Goal: Check status: Check status

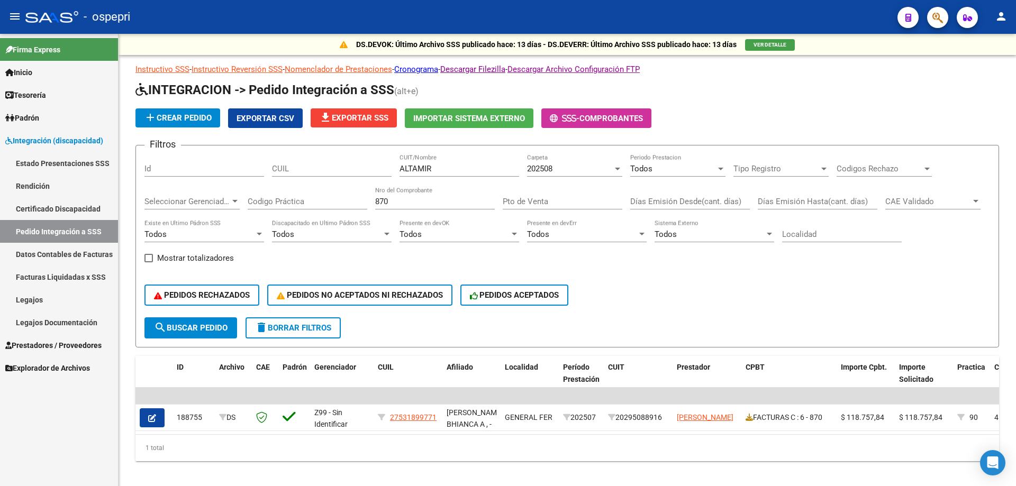
click at [54, 171] on mat-sidenav-container "Firma Express Inicio Calendario SSS Instructivos Contacto OS Tesorería Extracto…" at bounding box center [508, 260] width 1016 height 452
type input "BARB"
drag, startPoint x: 222, startPoint y: 204, endPoint x: 140, endPoint y: 203, distance: 82.0
click at [148, 199] on div "Filtros Id CUIL BARB CUIT/Nombre 202508 Carpeta Todos Periodo Prestacion Tipo R…" at bounding box center [566, 235] width 845 height 163
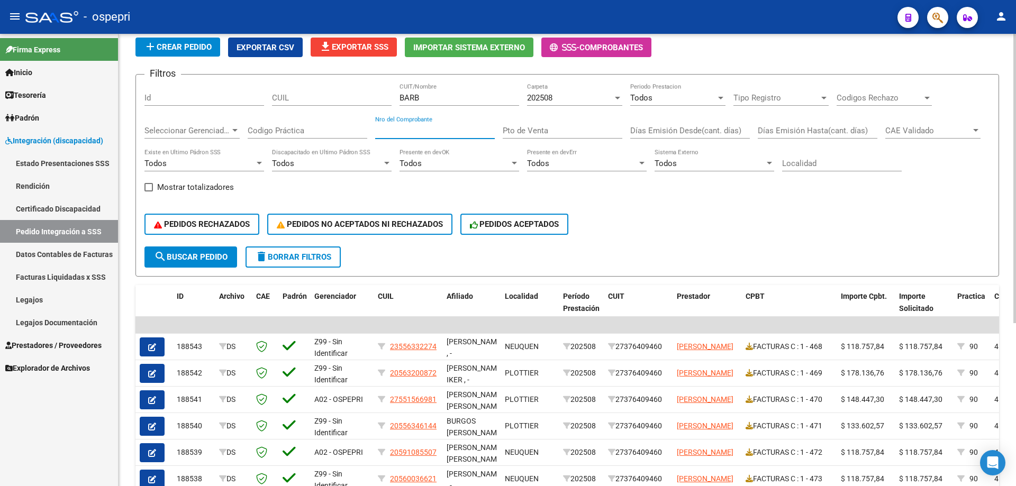
scroll to position [53, 0]
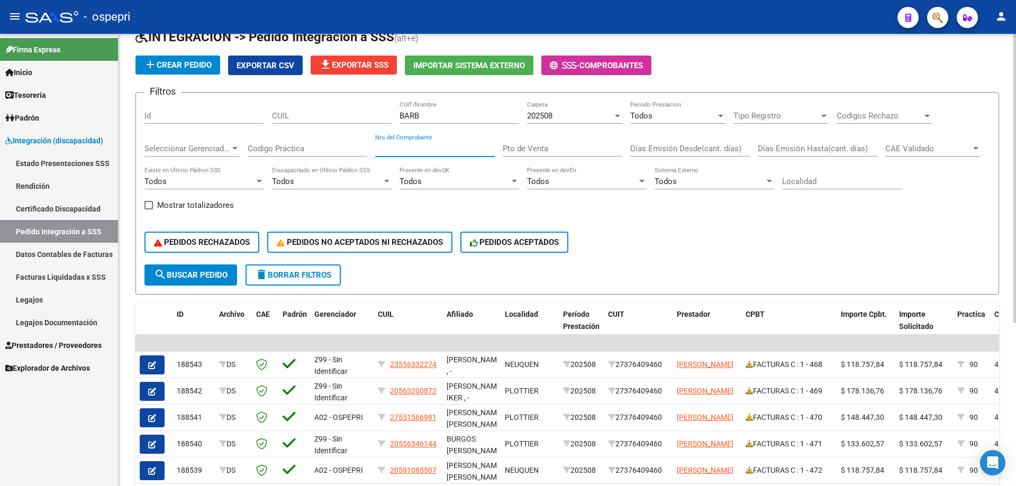
drag, startPoint x: 468, startPoint y: 108, endPoint x: 454, endPoint y: 114, distance: 15.1
click at [467, 108] on div "BARB CUIT/Nombre" at bounding box center [459, 112] width 120 height 23
click at [452, 116] on input "BARB" at bounding box center [459, 116] width 120 height 10
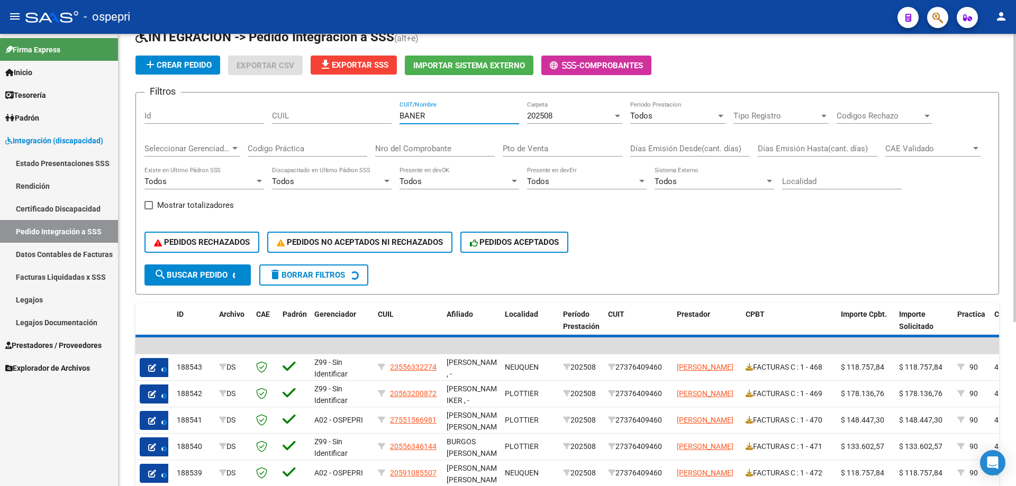
scroll to position [17, 0]
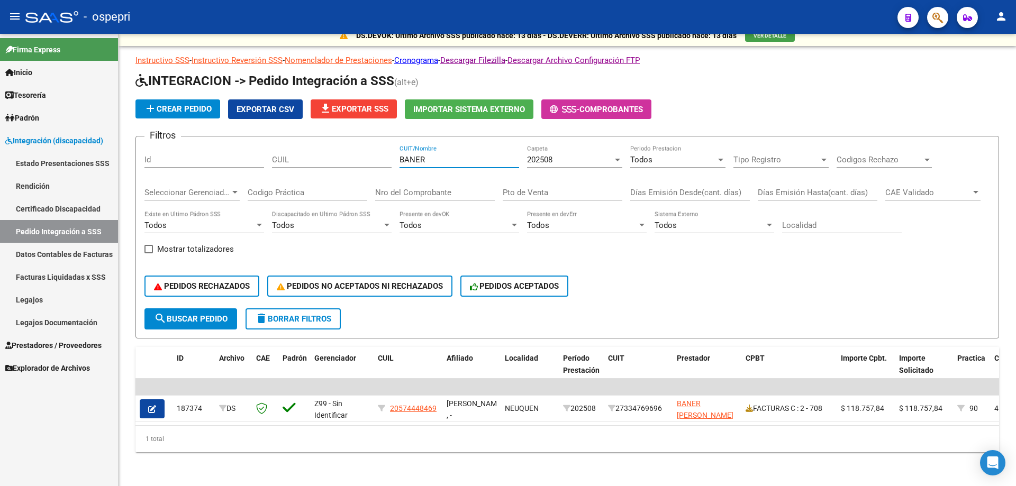
drag, startPoint x: 446, startPoint y: 153, endPoint x: 44, endPoint y: 144, distance: 402.7
click at [52, 161] on mat-sidenav-container "Firma Express Inicio Calendario SSS Instructivos Contacto OS Tesorería Extracto…" at bounding box center [508, 260] width 1016 height 452
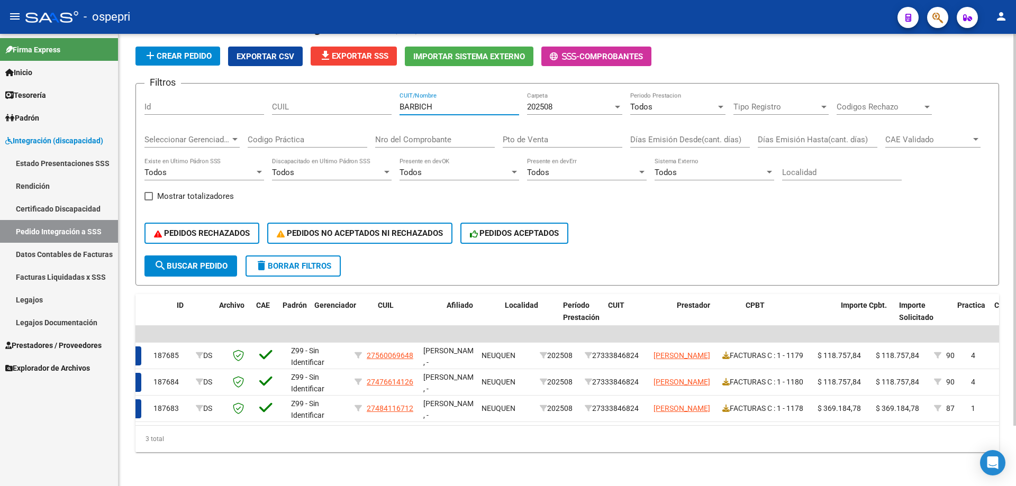
scroll to position [0, 0]
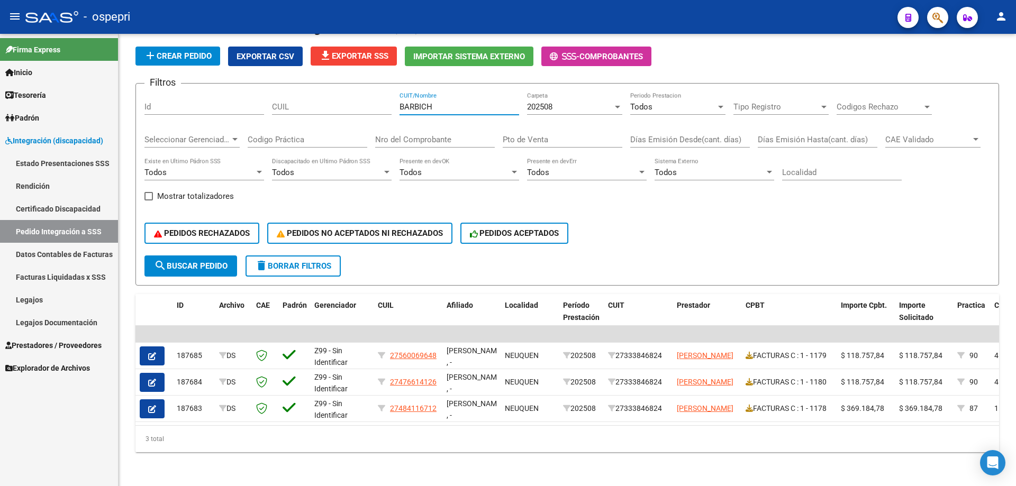
type input "BARBICH"
click at [401, 135] on input "Nro del Comprobante" at bounding box center [435, 140] width 120 height 10
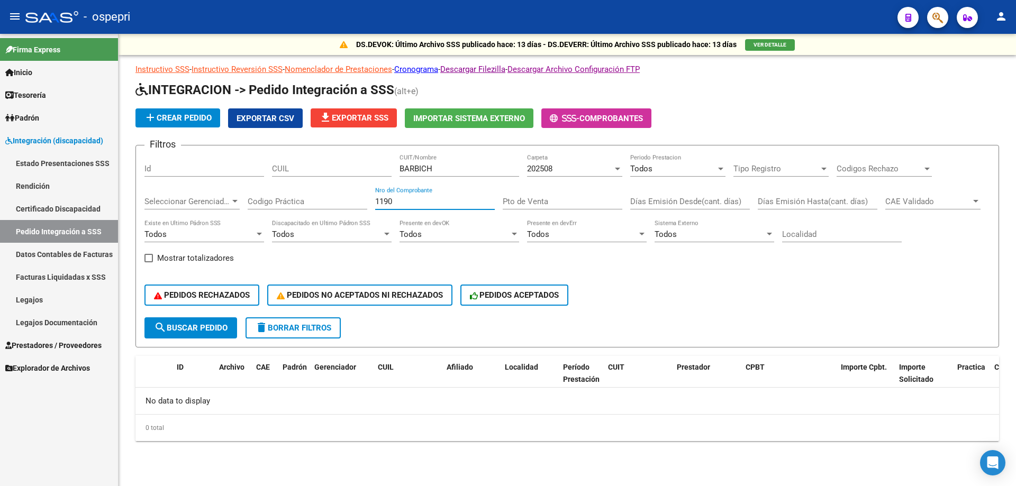
type input "1190"
